Goal: Task Accomplishment & Management: Use online tool/utility

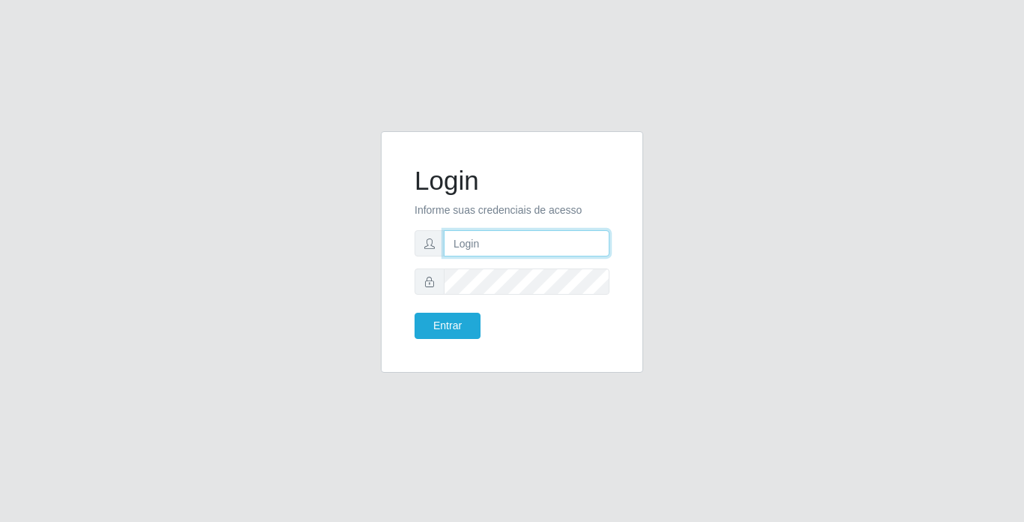
click at [523, 234] on input "text" at bounding box center [527, 243] width 166 height 26
type input "moises@bemais"
click at [415, 313] on button "Entrar" at bounding box center [448, 326] width 66 height 26
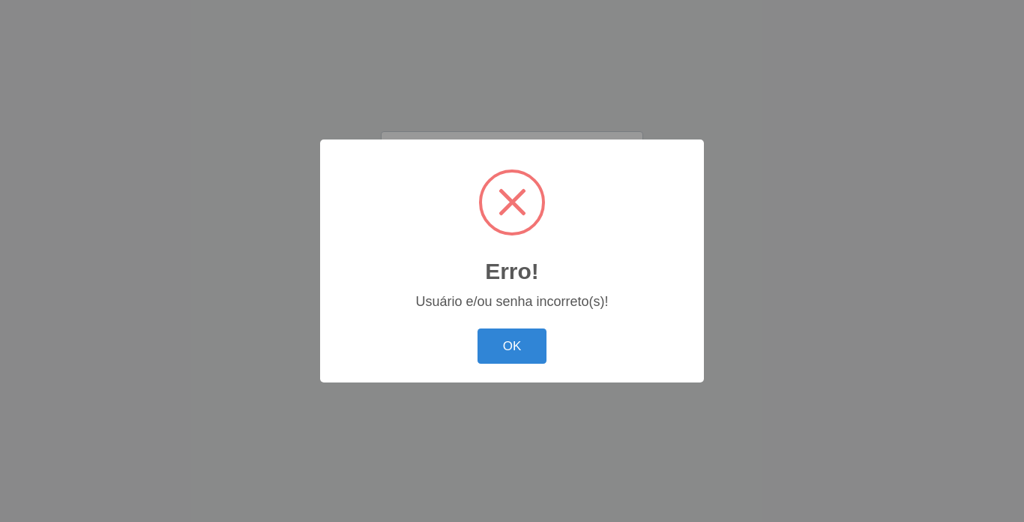
click at [478, 328] on button "OK" at bounding box center [513, 345] width 70 height 35
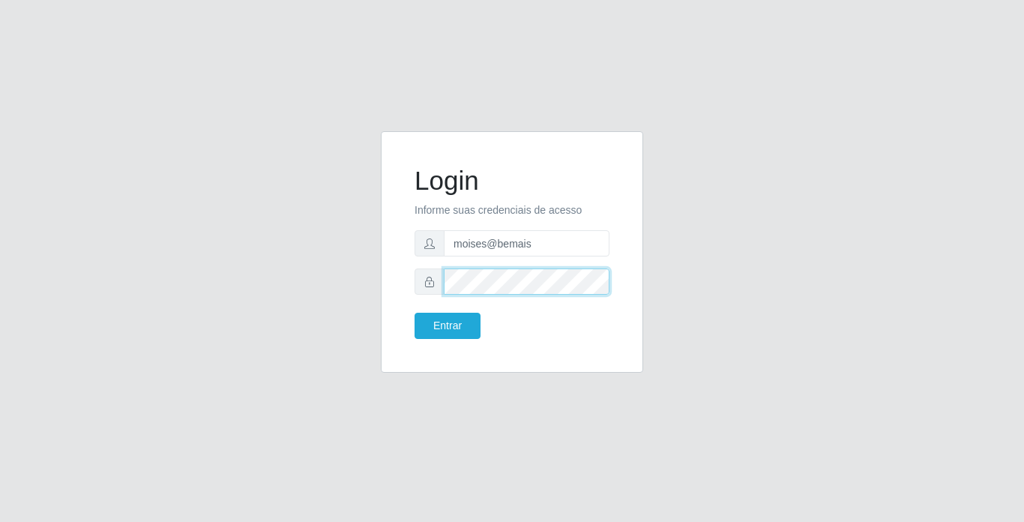
click at [415, 313] on button "Entrar" at bounding box center [448, 326] width 66 height 26
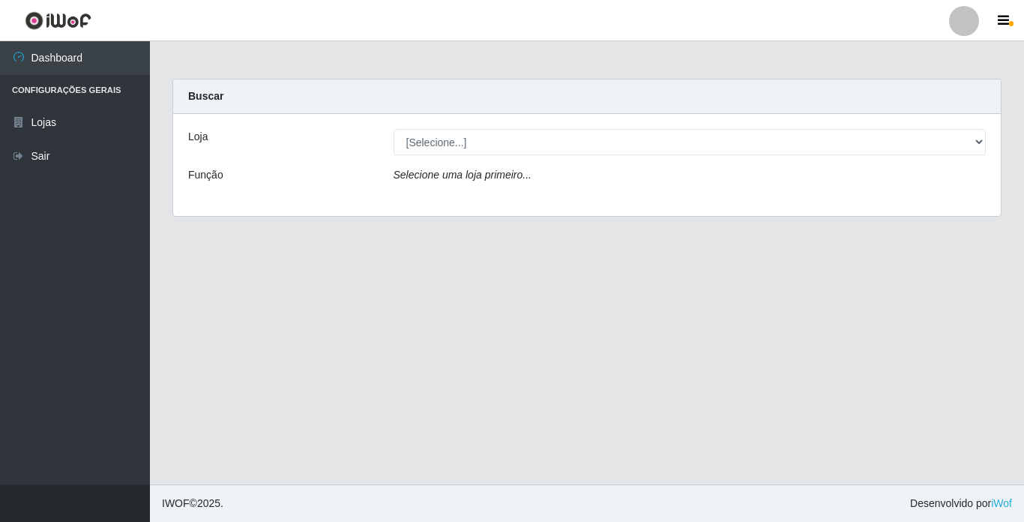
click at [961, 160] on div "Loja [Selecione...] Bemais Supermercados - Cidade Universitária Função Selecion…" at bounding box center [587, 165] width 828 height 102
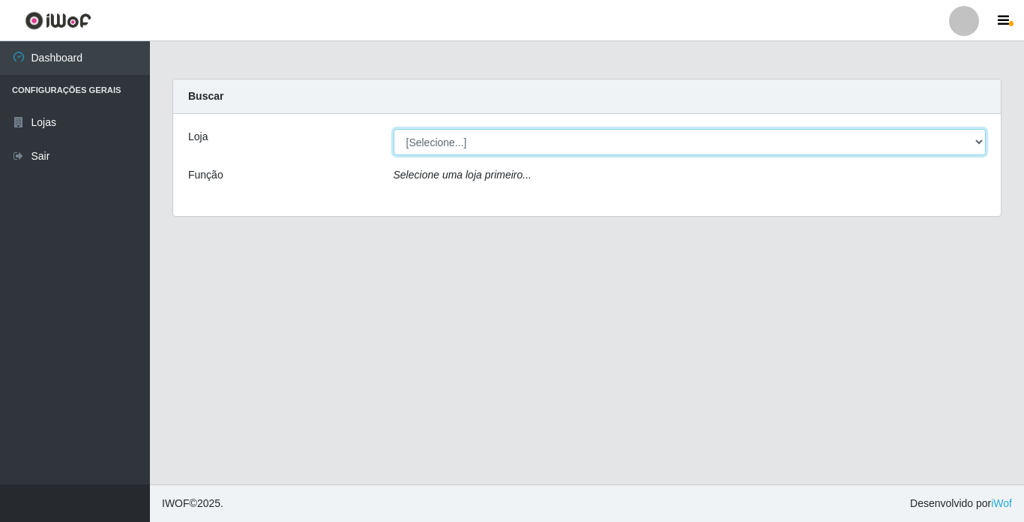
drag, startPoint x: 959, startPoint y: 148, endPoint x: 955, endPoint y: 155, distance: 8.1
click at [959, 148] on select "[Selecione...] Bemais Supermercados - [GEOGRAPHIC_DATA]" at bounding box center [690, 142] width 593 height 26
select select "250"
click at [394, 129] on select "[Selecione...] Bemais Supermercados - [GEOGRAPHIC_DATA]" at bounding box center [690, 142] width 593 height 26
